Goal: Information Seeking & Learning: Find specific fact

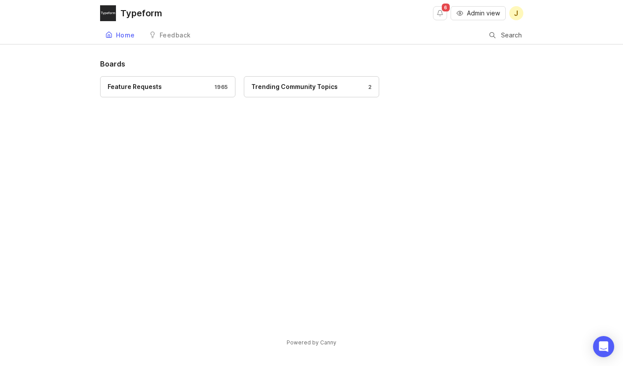
click at [486, 33] on div "Home Feedback Feedback Search" at bounding box center [311, 35] width 423 height 18
click at [494, 35] on div at bounding box center [492, 35] width 6 height 7
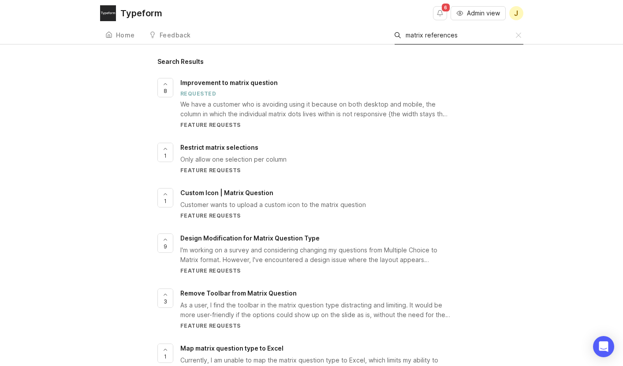
click at [415, 36] on input "matrix references" at bounding box center [460, 35] width 110 height 10
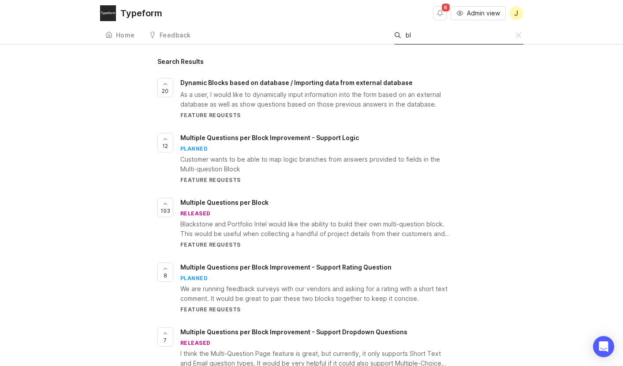
type input "b"
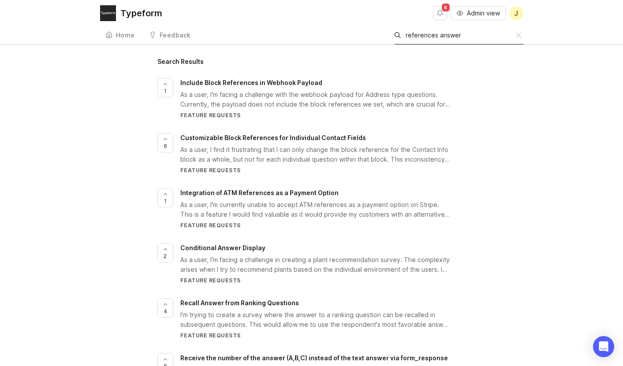
click at [446, 39] on input "references answer" at bounding box center [460, 35] width 110 height 10
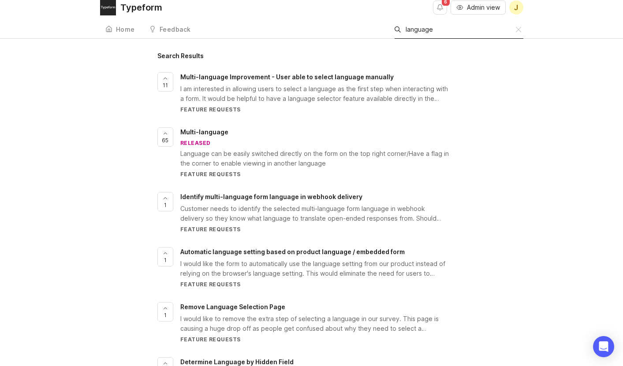
scroll to position [6, 0]
type input "language"
